Goal: Information Seeking & Learning: Learn about a topic

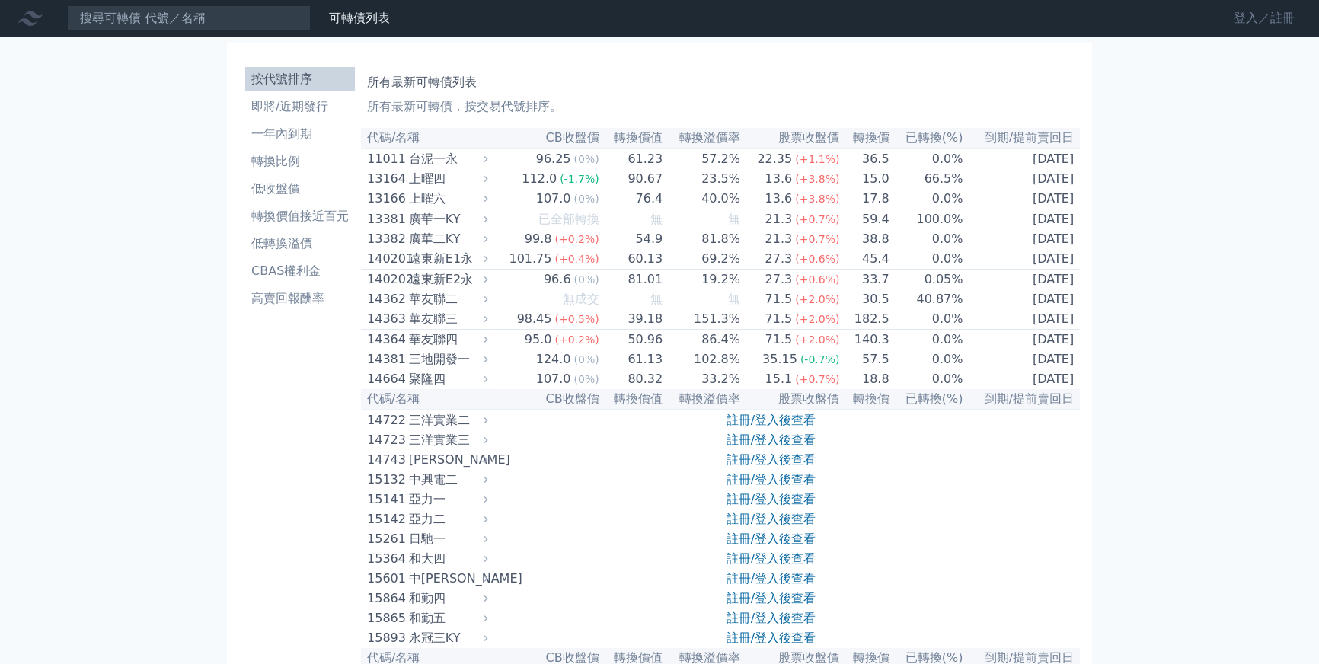
click at [1264, 20] on link "登入／註冊" at bounding box center [1264, 18] width 85 height 24
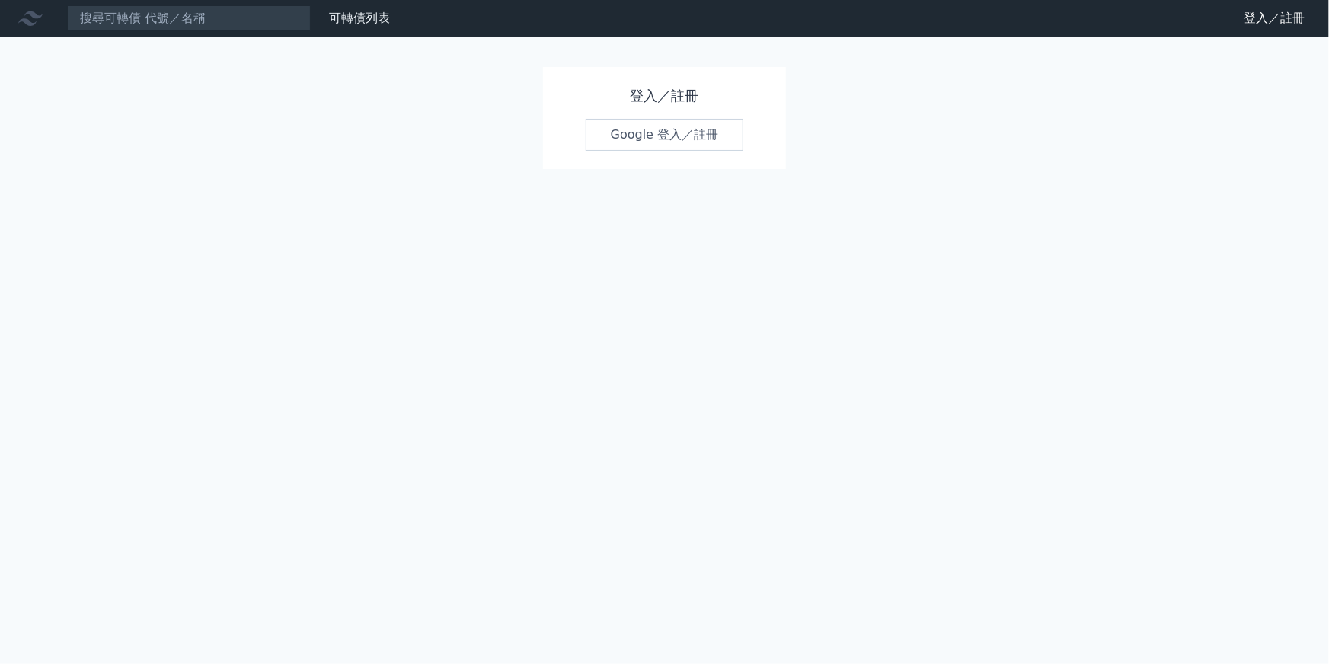
click at [697, 142] on link "Google 登入／註冊" at bounding box center [665, 135] width 158 height 32
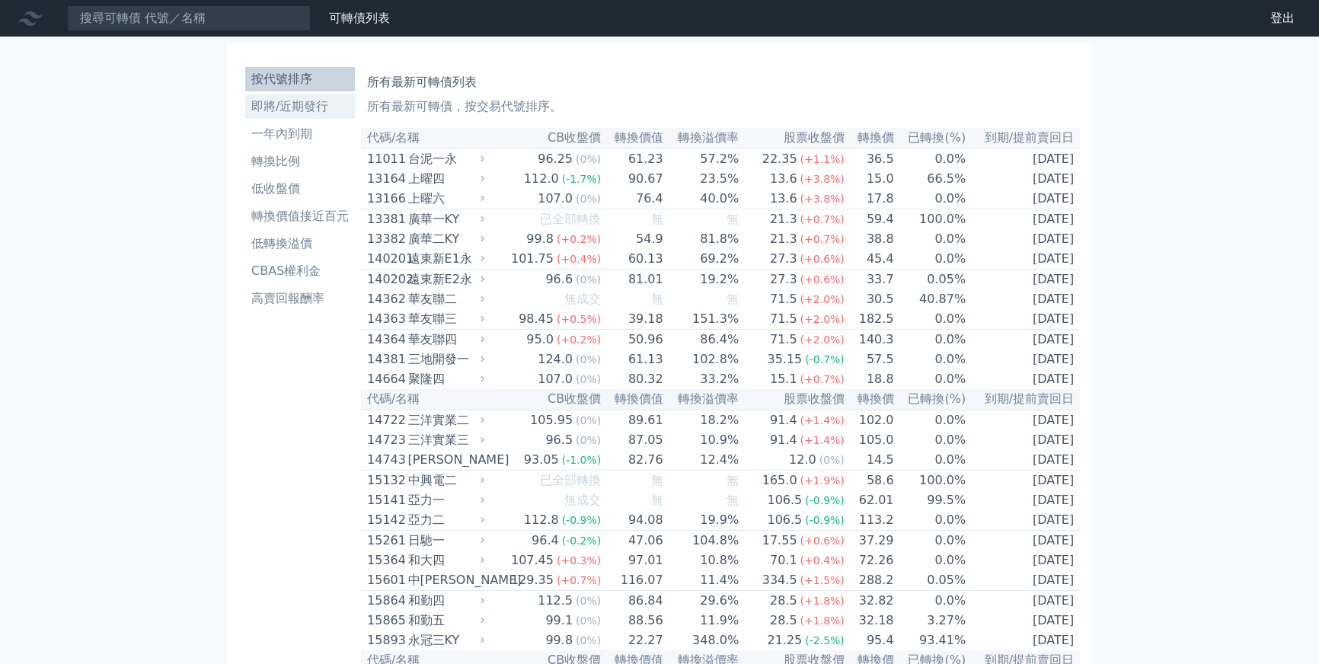
click at [310, 97] on li "即將/近期發行" at bounding box center [300, 106] width 110 height 18
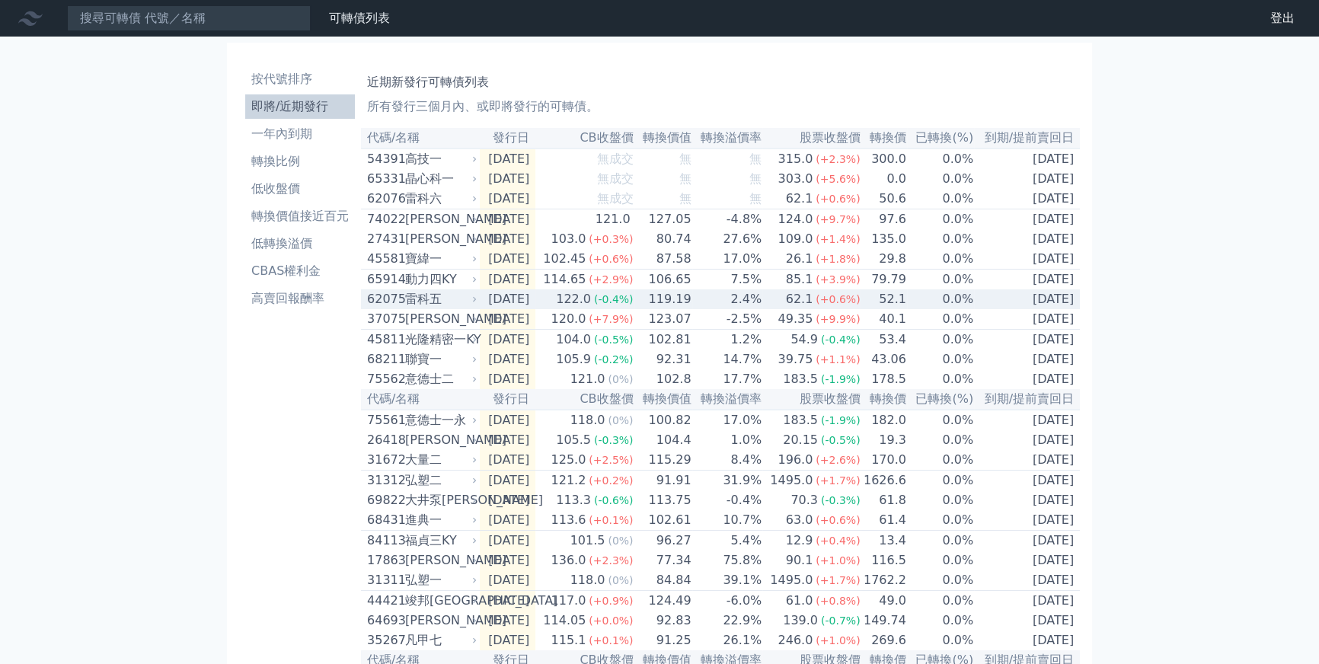
click at [533, 309] on td "[DATE]" at bounding box center [508, 299] width 56 height 20
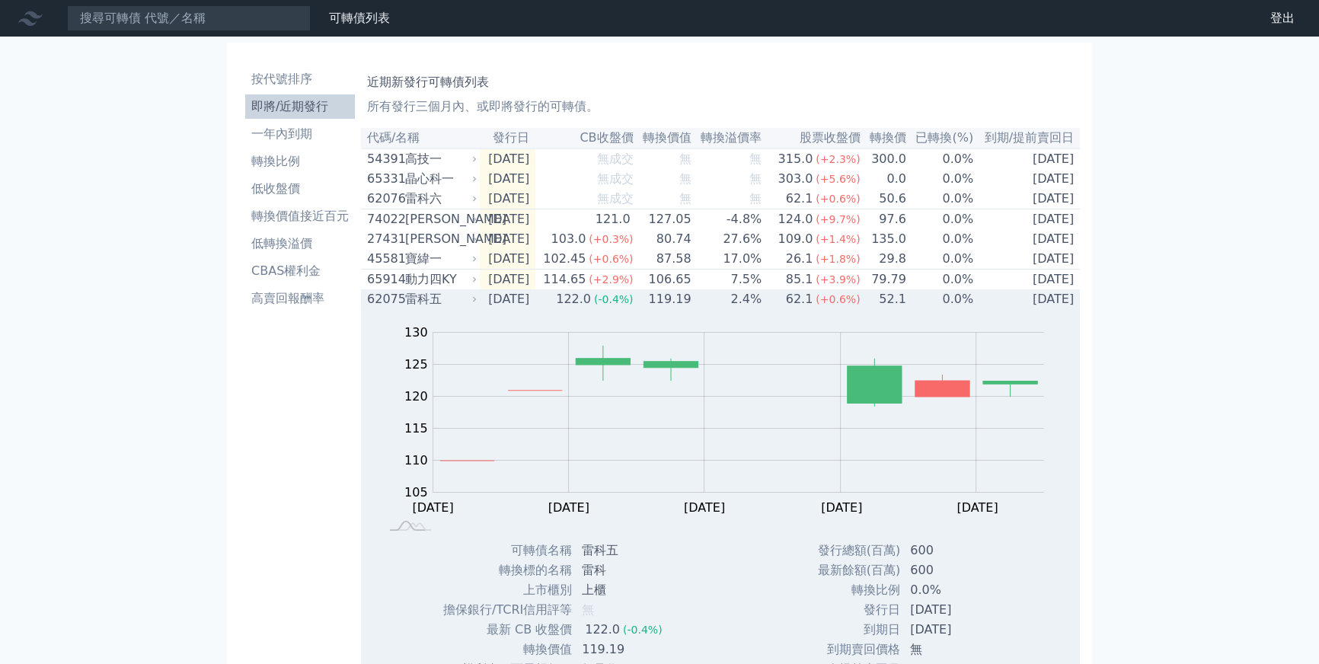
click at [533, 309] on td "[DATE]" at bounding box center [508, 299] width 56 height 20
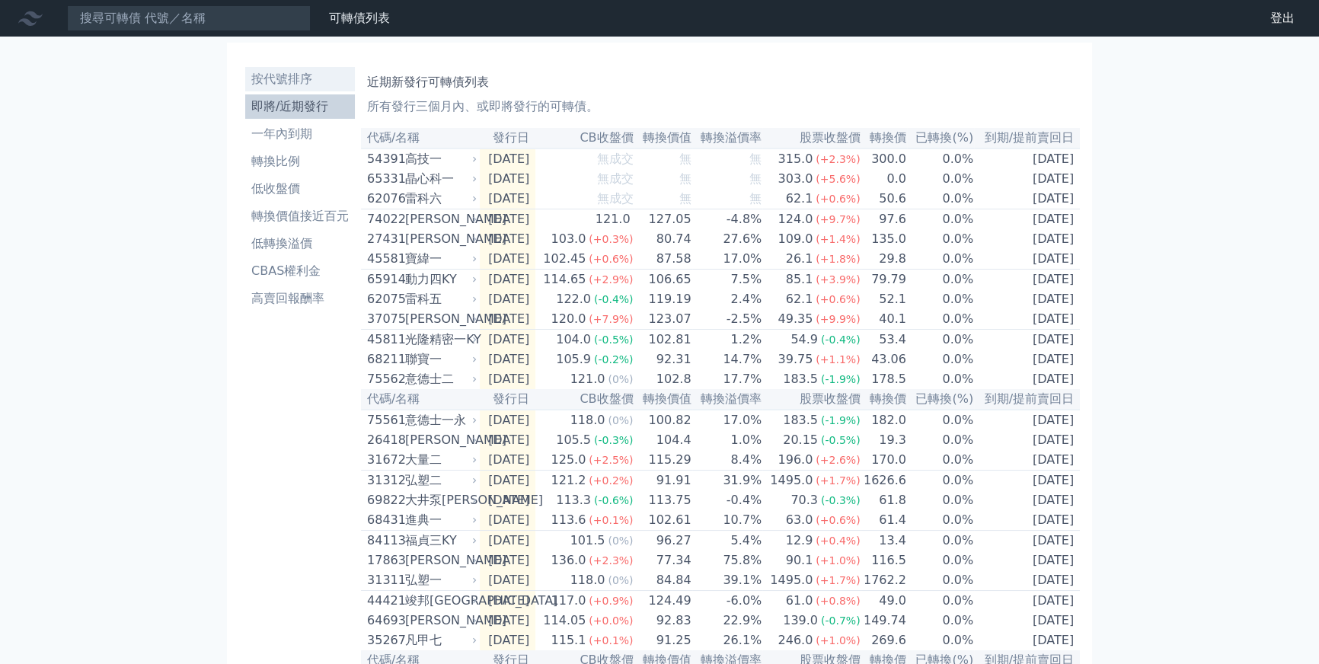
click at [295, 81] on li "按代號排序" at bounding box center [300, 79] width 110 height 18
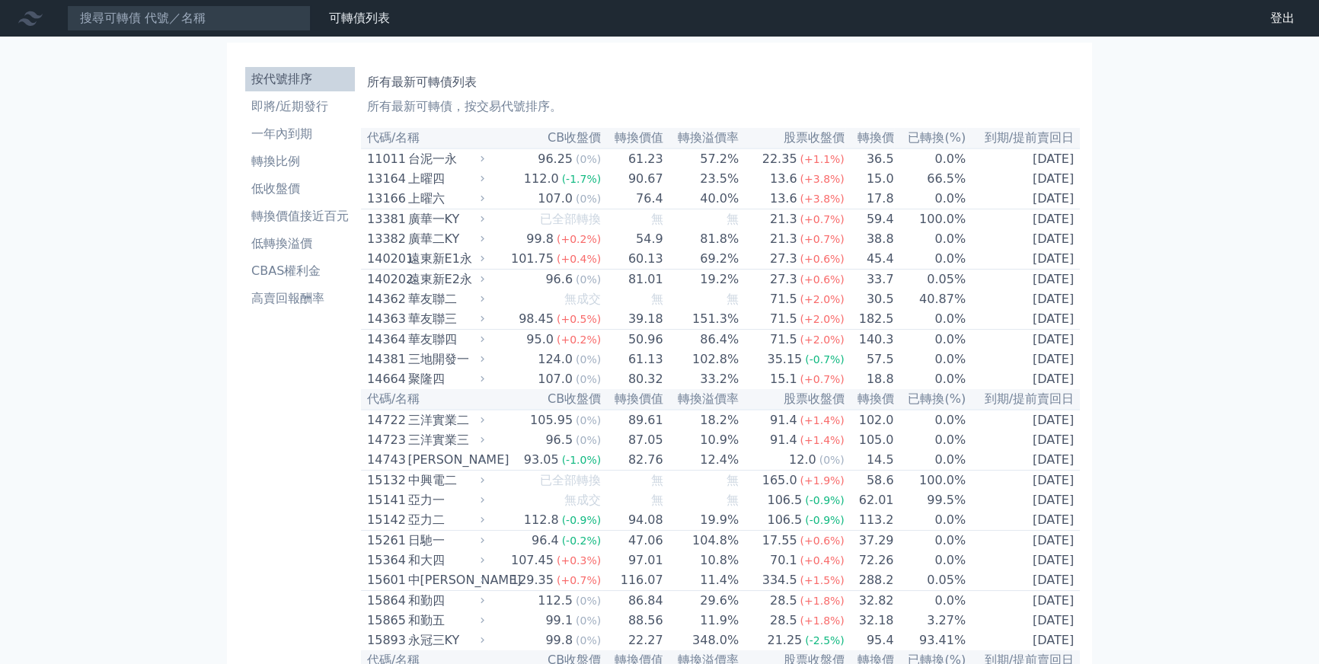
click at [918, 142] on th "已轉換(%)" at bounding box center [930, 138] width 72 height 21
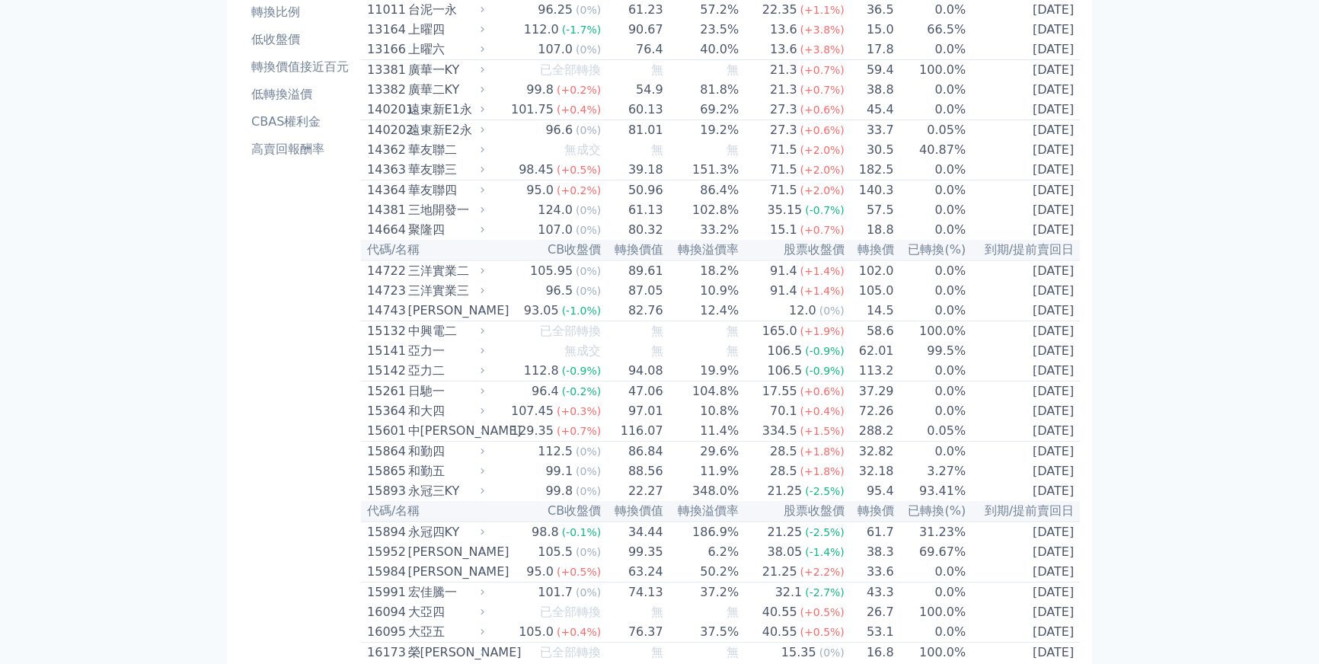
scroll to position [323, 0]
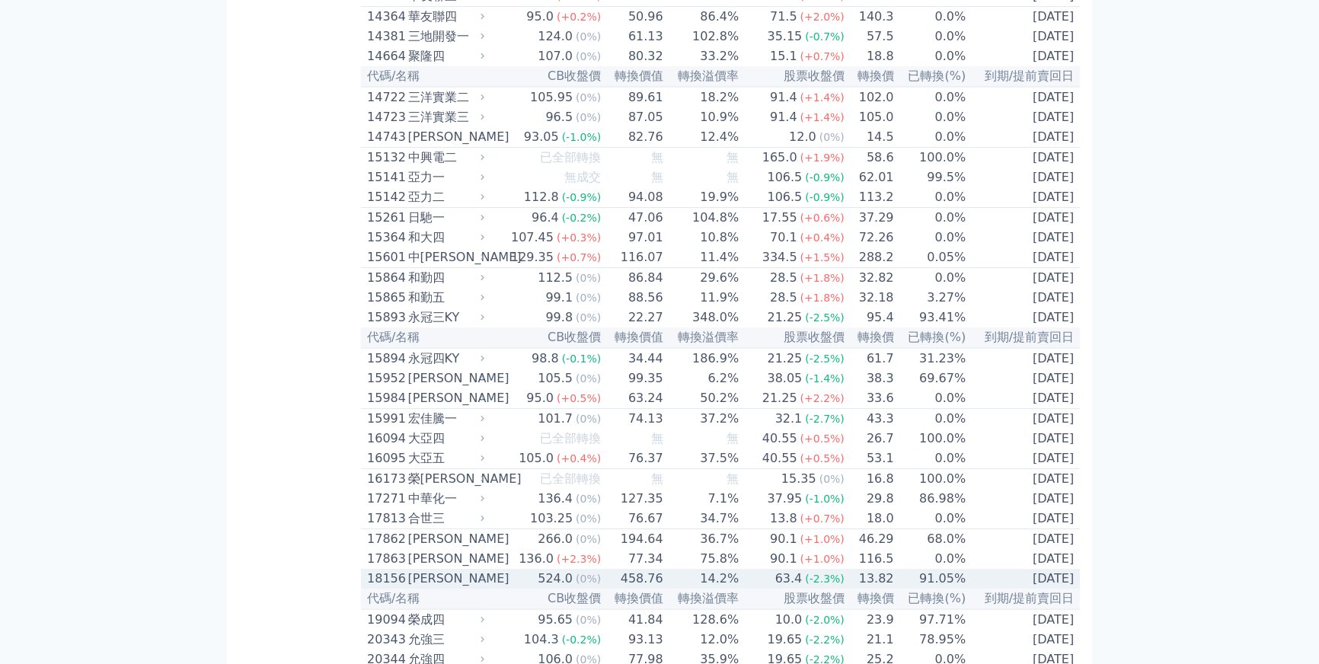
click at [448, 588] on div "[PERSON_NAME]" at bounding box center [445, 579] width 74 height 18
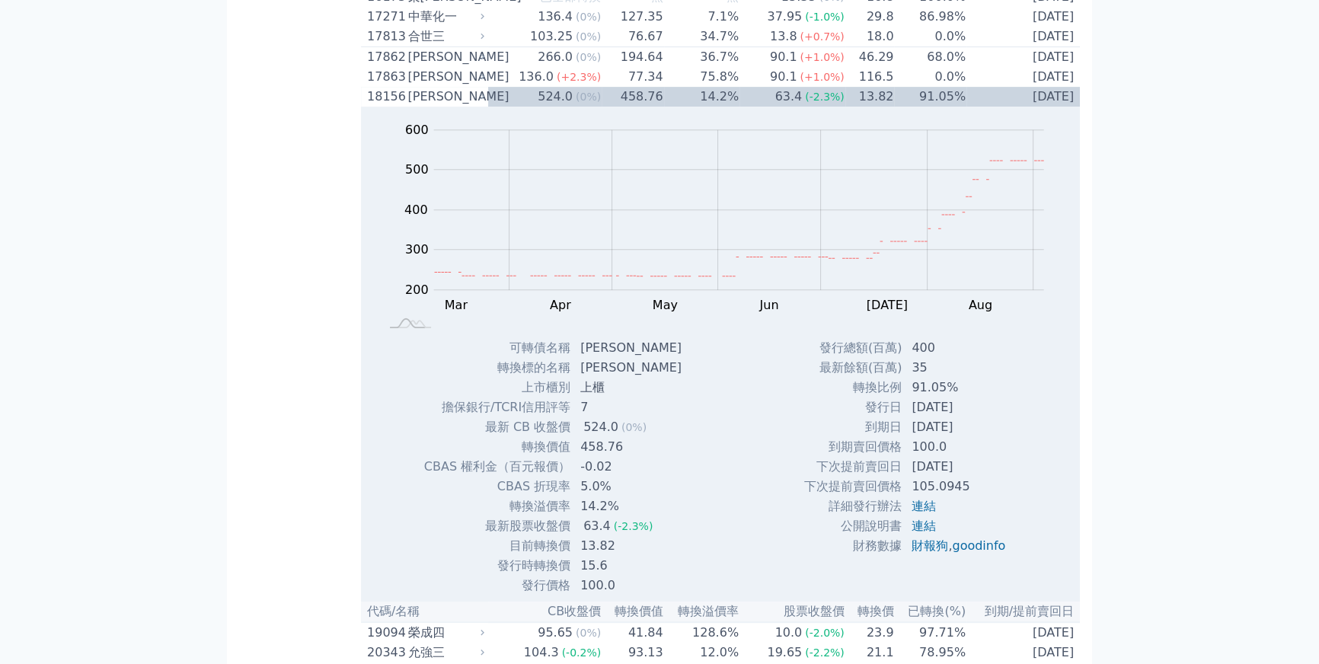
scroll to position [807, 0]
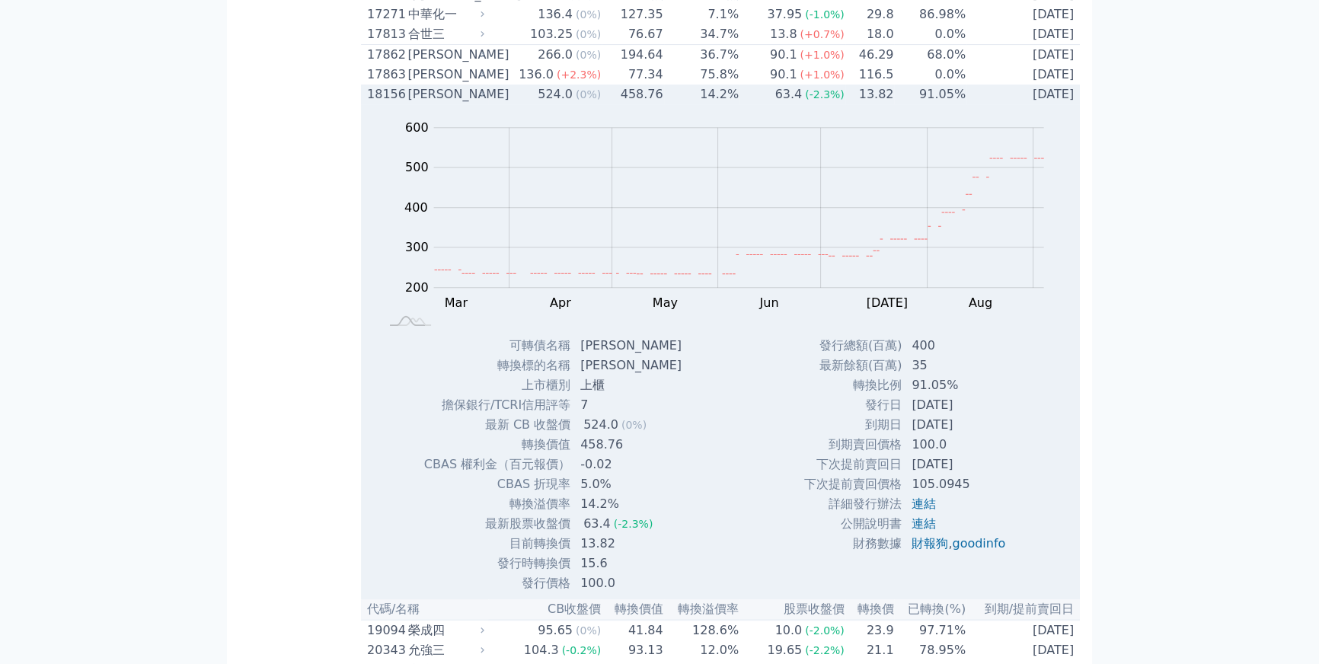
click at [418, 104] on div "[PERSON_NAME]" at bounding box center [445, 94] width 74 height 18
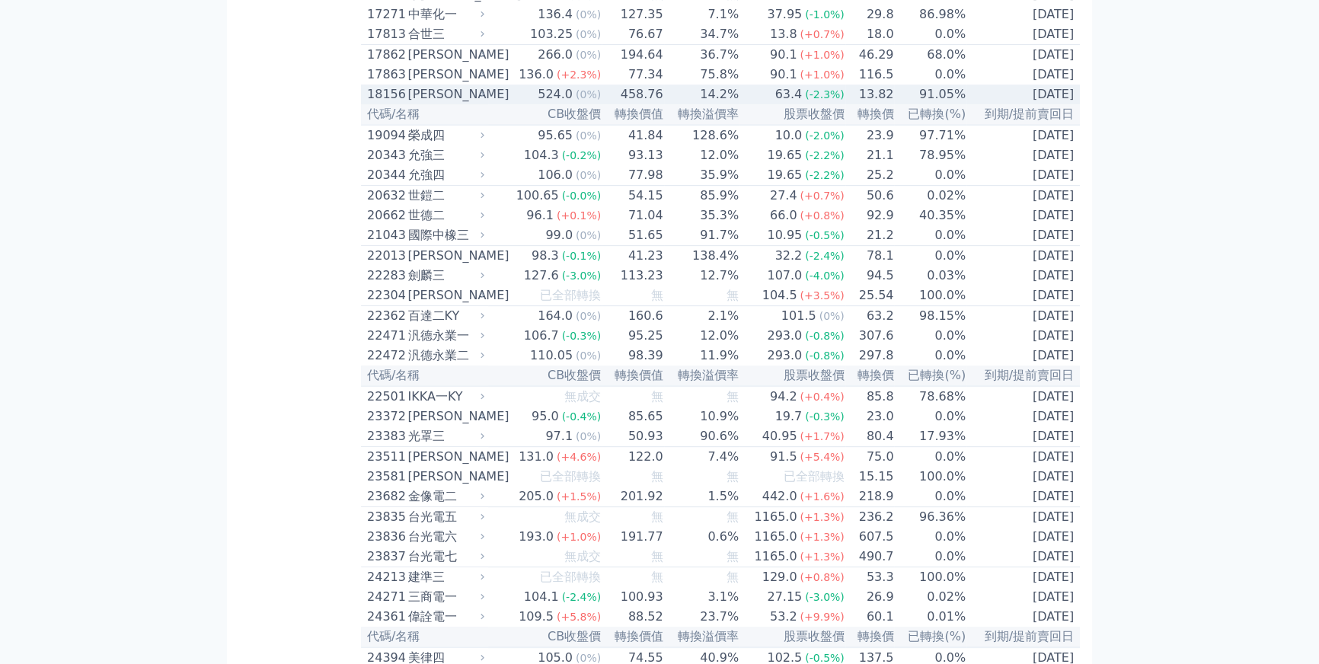
click at [442, 104] on div "[PERSON_NAME]" at bounding box center [445, 94] width 74 height 18
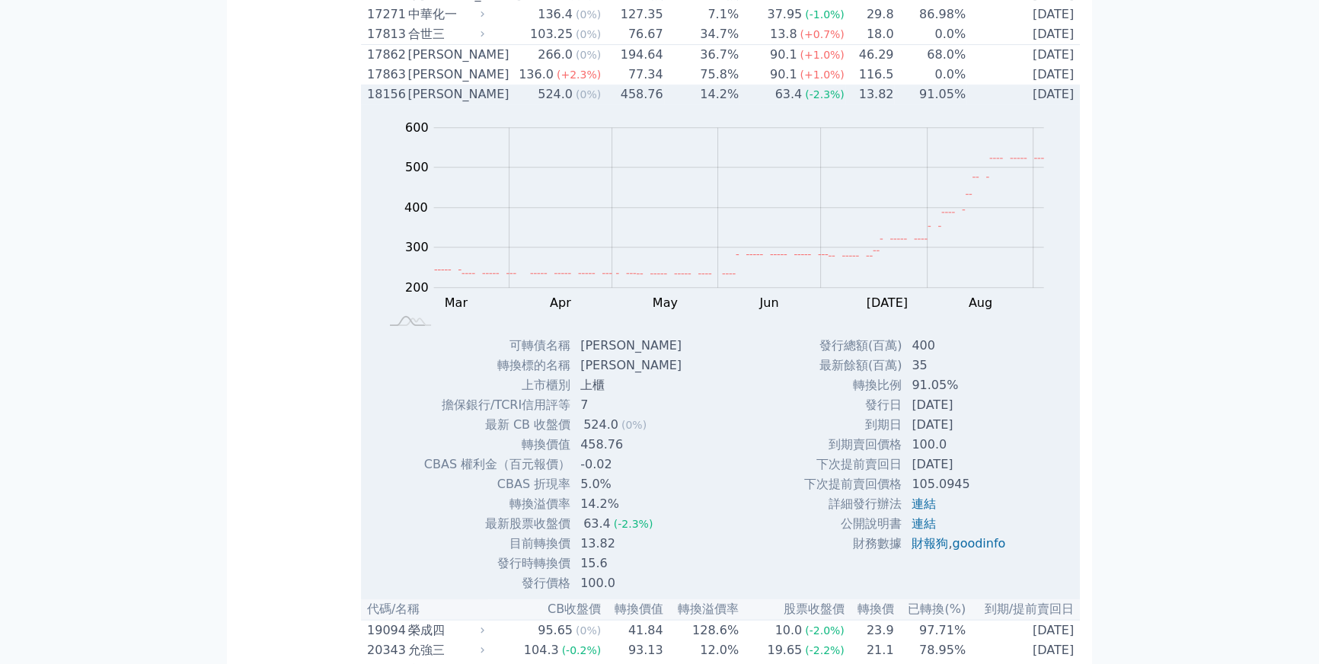
click at [442, 104] on div "[PERSON_NAME]" at bounding box center [445, 94] width 74 height 18
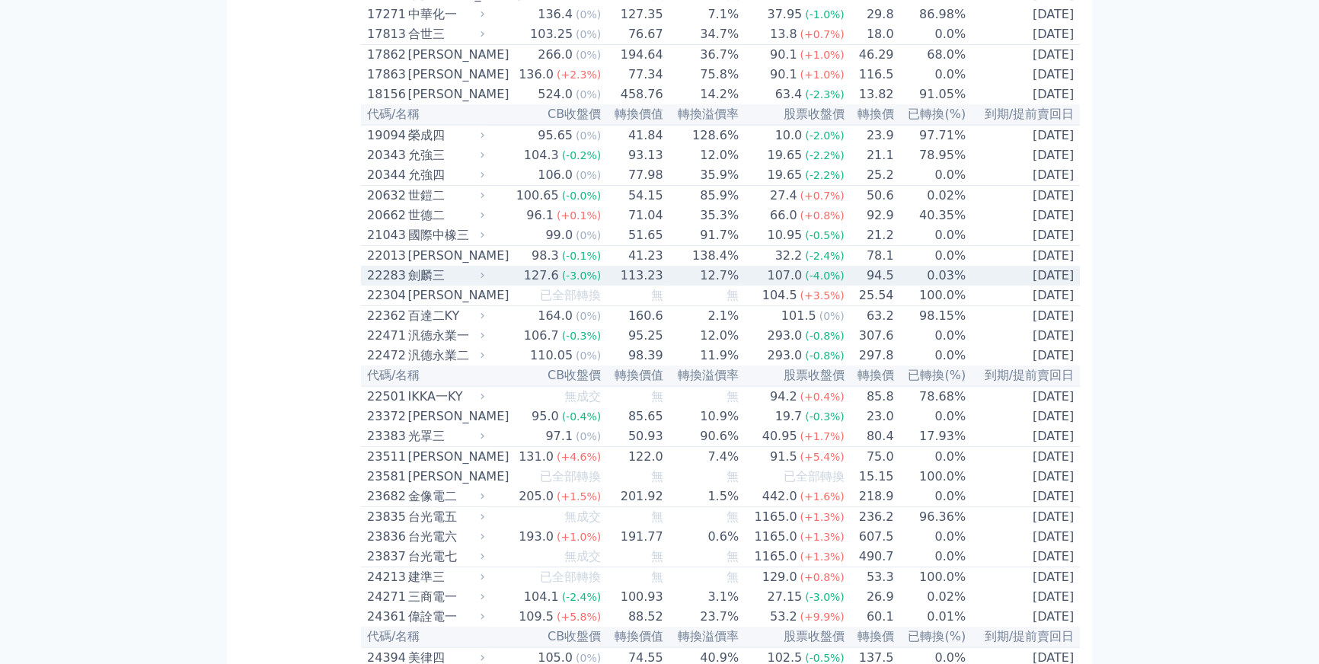
click at [449, 285] on div "劍麟三" at bounding box center [445, 276] width 74 height 18
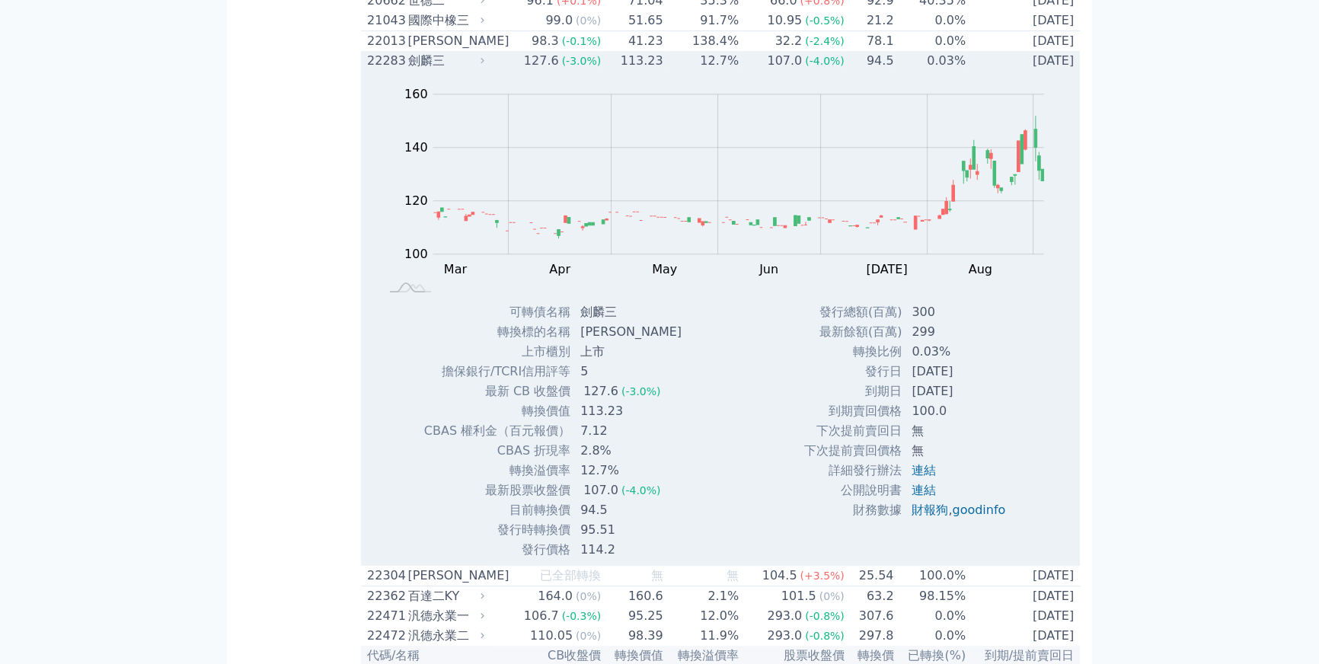
scroll to position [969, 0]
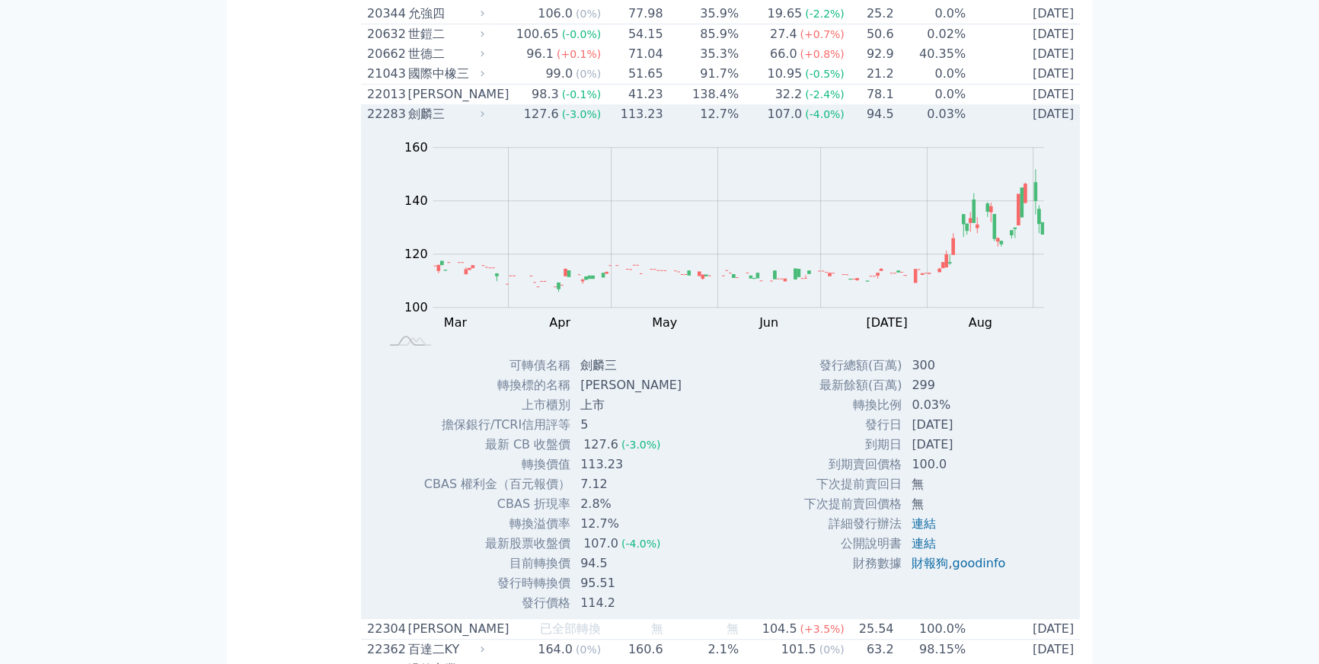
click at [437, 123] on div "劍麟三" at bounding box center [445, 114] width 74 height 18
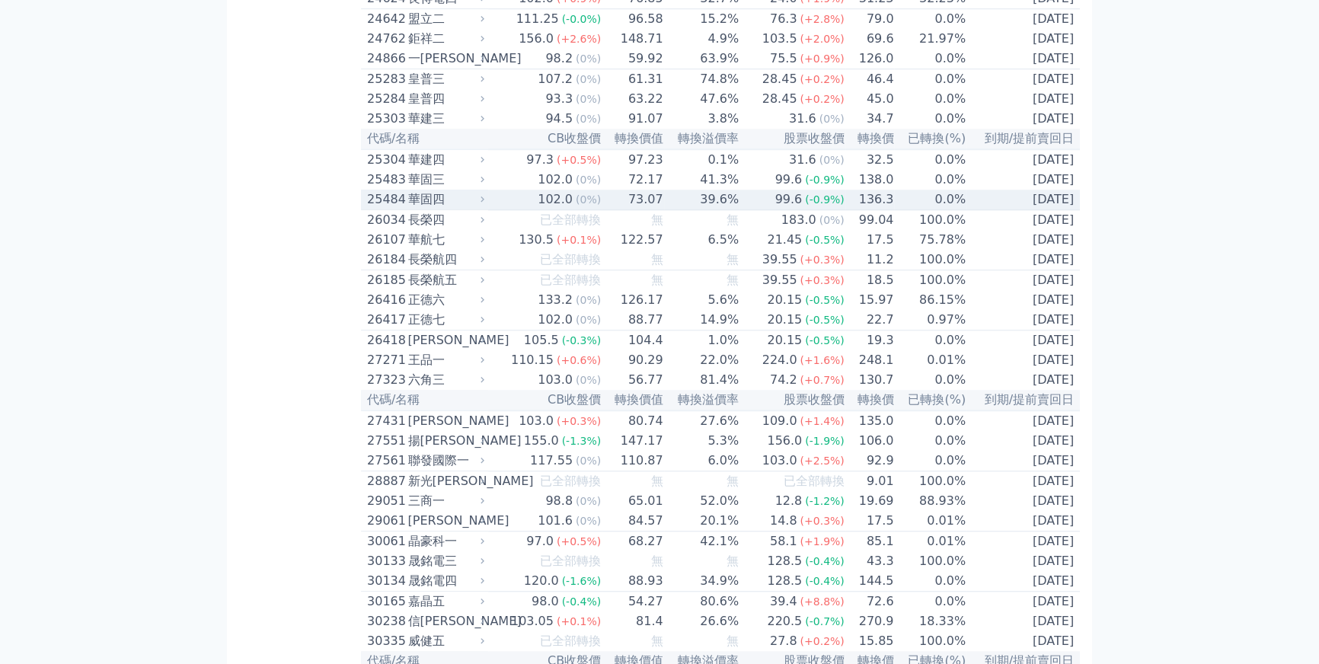
scroll to position [1615, 0]
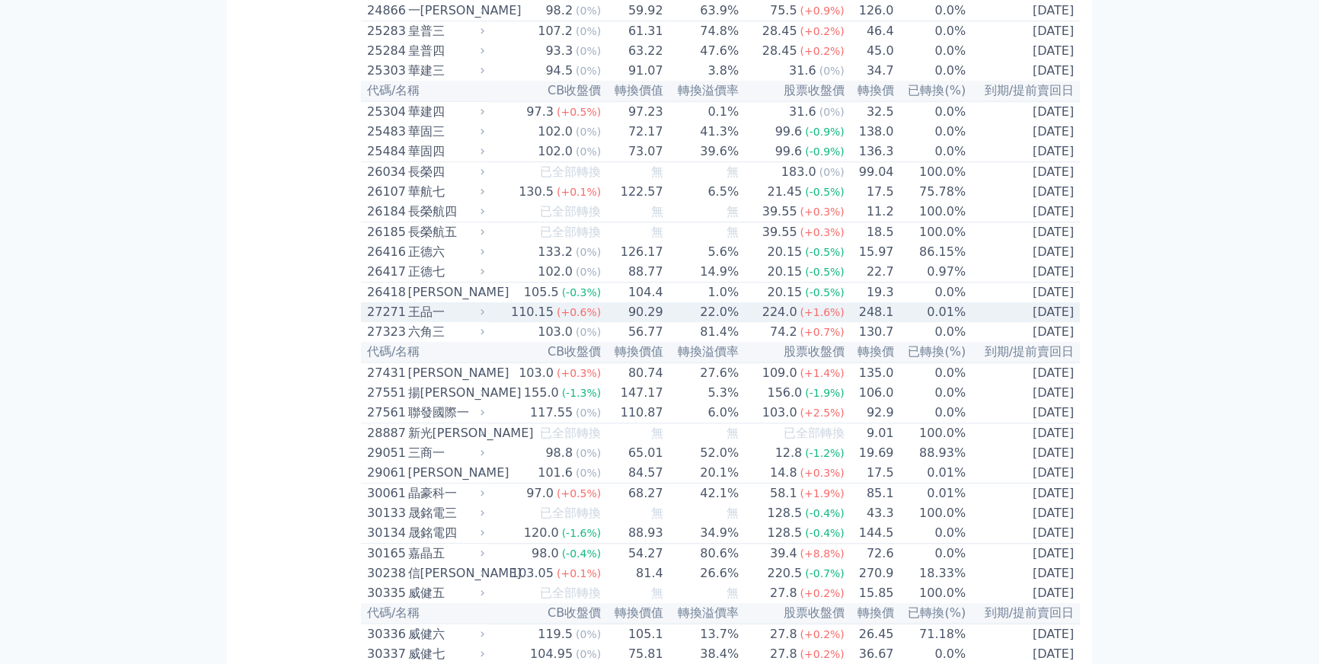
click at [487, 317] on icon at bounding box center [483, 312] width 10 height 10
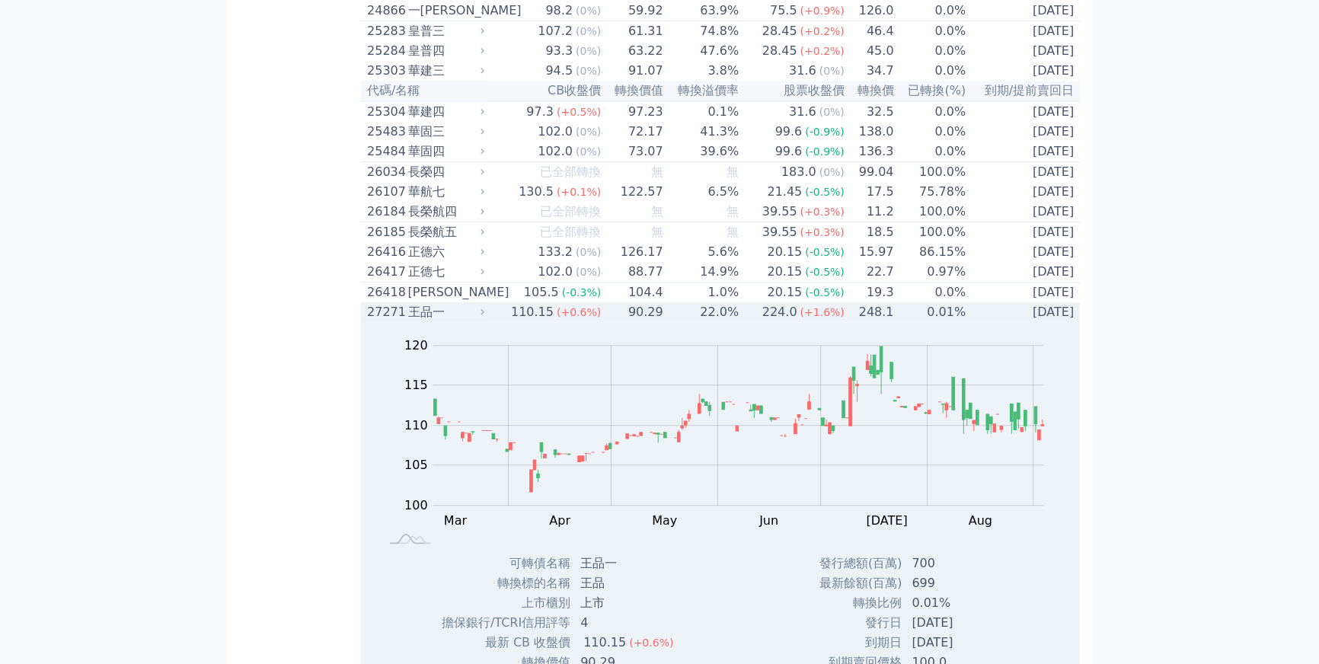
click at [487, 317] on icon at bounding box center [483, 312] width 10 height 10
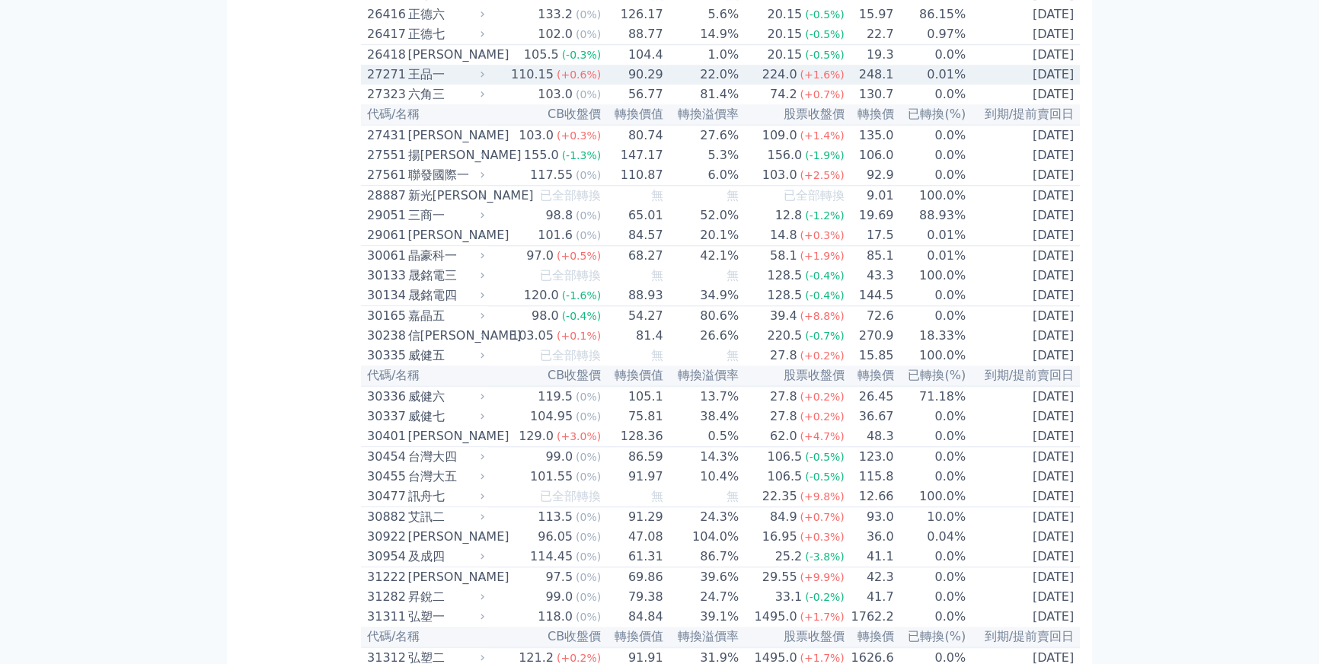
scroll to position [1938, 0]
